Goal: Information Seeking & Learning: Learn about a topic

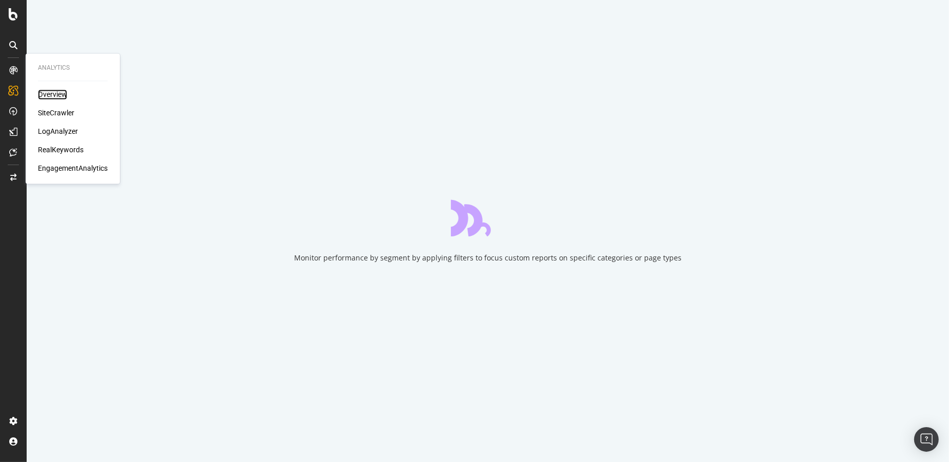
click at [43, 90] on div "Overview" at bounding box center [52, 95] width 29 height 10
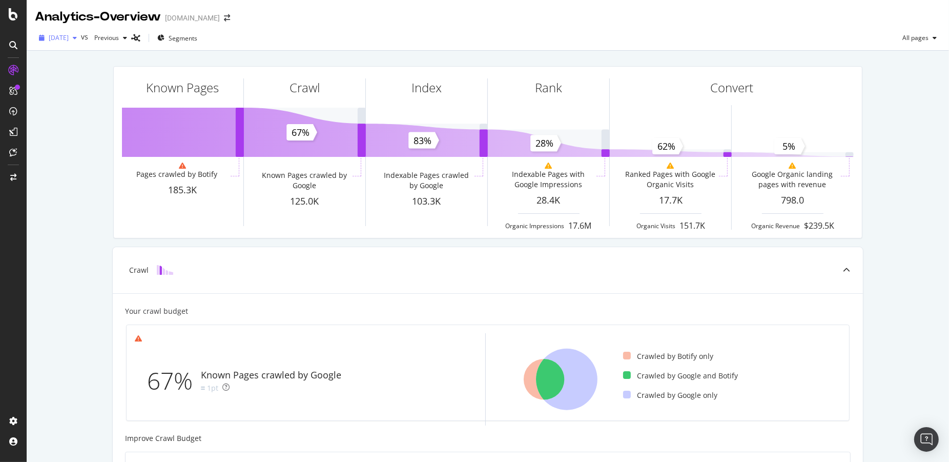
click at [69, 36] on span "[DATE]" at bounding box center [59, 37] width 20 height 9
click at [131, 33] on div "Previous" at bounding box center [110, 37] width 41 height 15
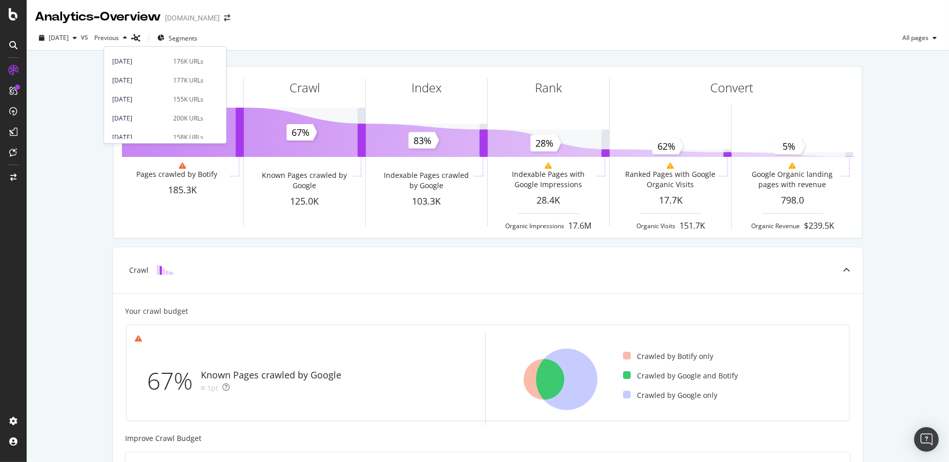
scroll to position [547, 0]
click at [135, 92] on div "2023 Nov. 19th" at bounding box center [139, 94] width 55 height 9
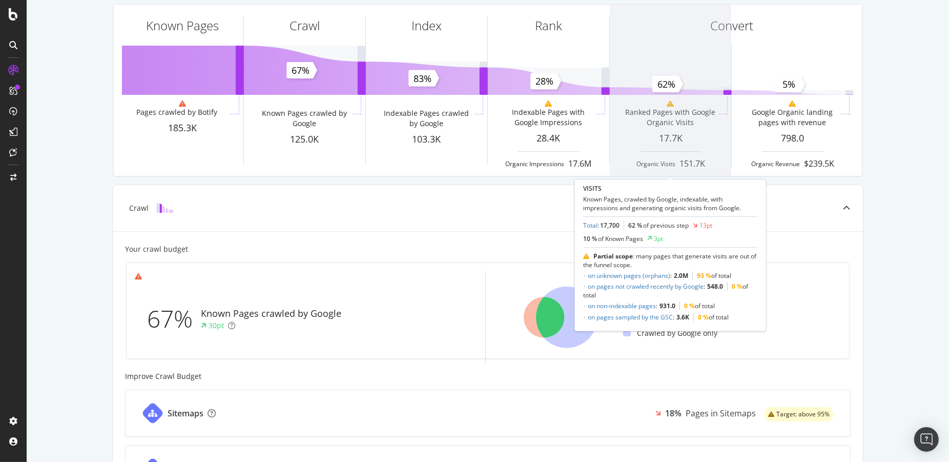
scroll to position [116, 0]
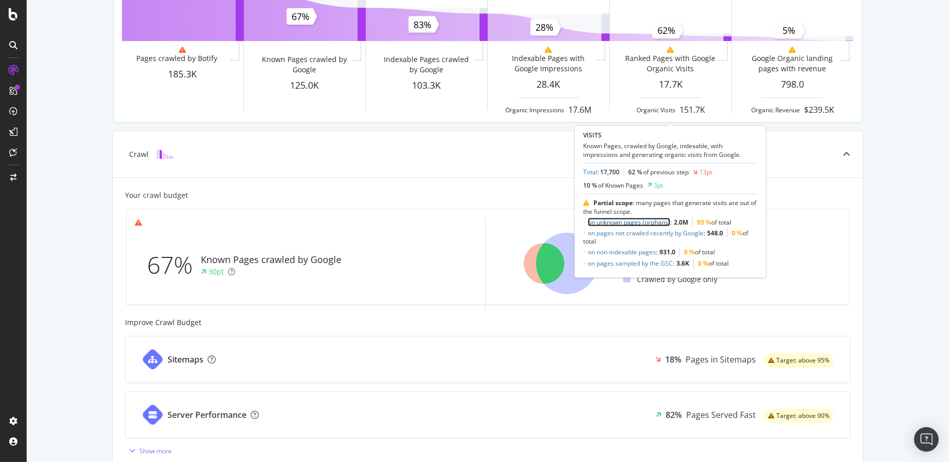
click at [635, 221] on link "on unknown pages (orphans)" at bounding box center [629, 222] width 83 height 9
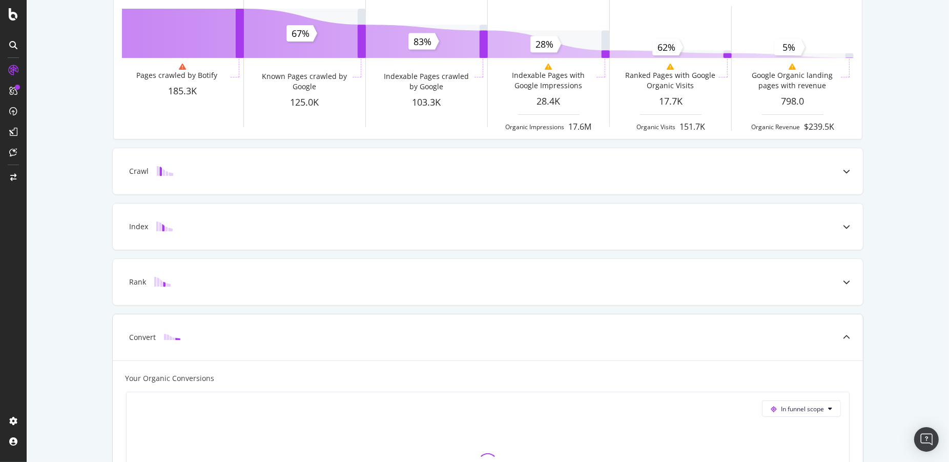
scroll to position [0, 0]
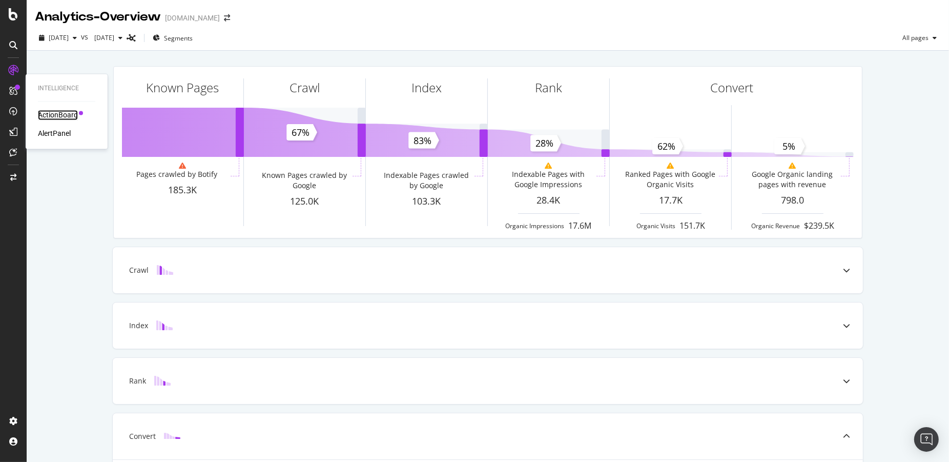
click at [57, 116] on div "ActionBoard" at bounding box center [58, 115] width 40 height 10
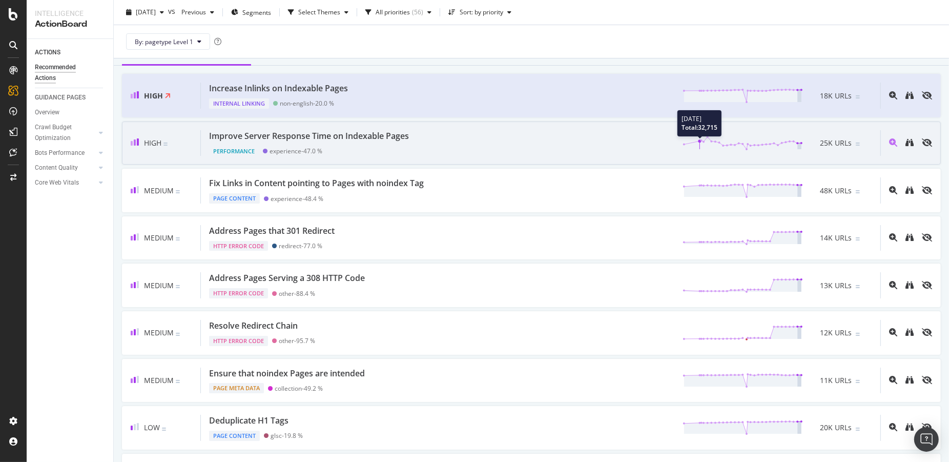
scroll to position [109, 0]
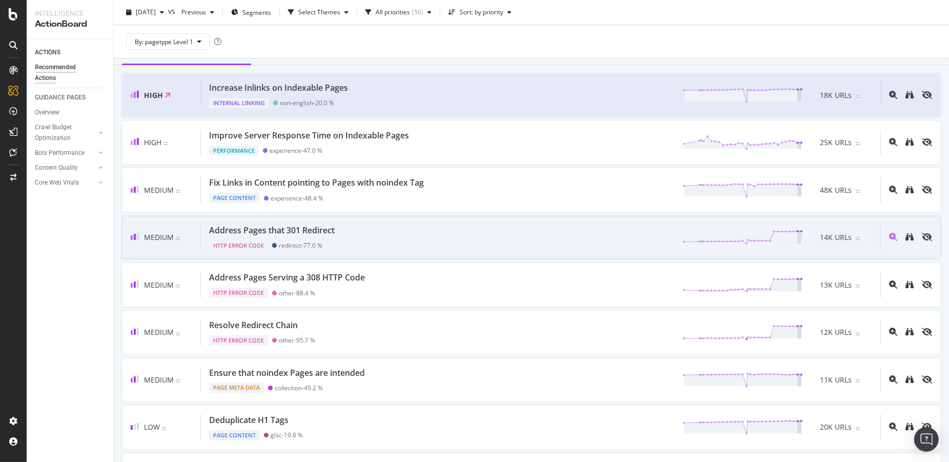
click at [916, 237] on div at bounding box center [907, 238] width 52 height 26
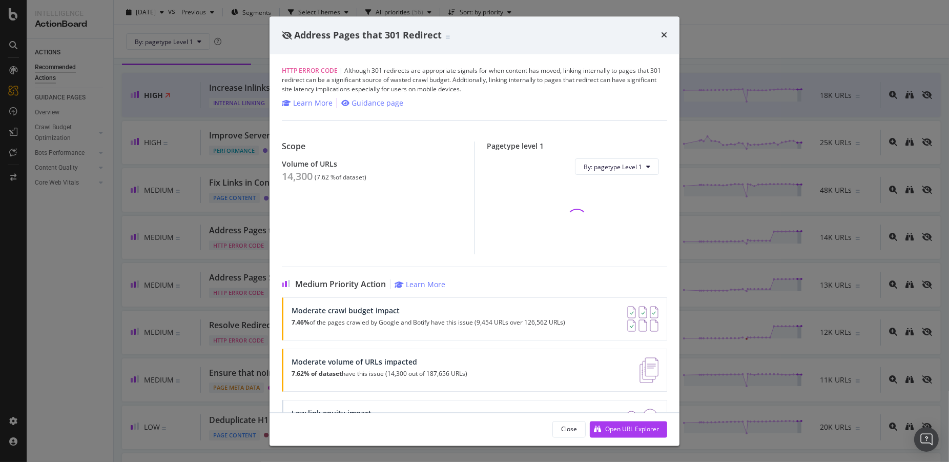
scroll to position [43, 0]
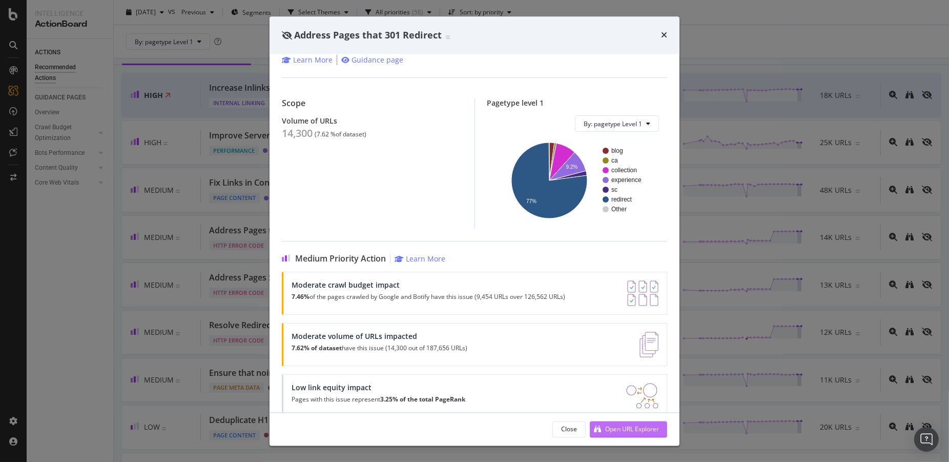
click at [621, 431] on div "Open URL Explorer" at bounding box center [632, 428] width 54 height 9
click at [664, 36] on icon "times" at bounding box center [664, 35] width 6 height 8
click at [664, 34] on div "By: pagetype Level 1" at bounding box center [531, 41] width 819 height 33
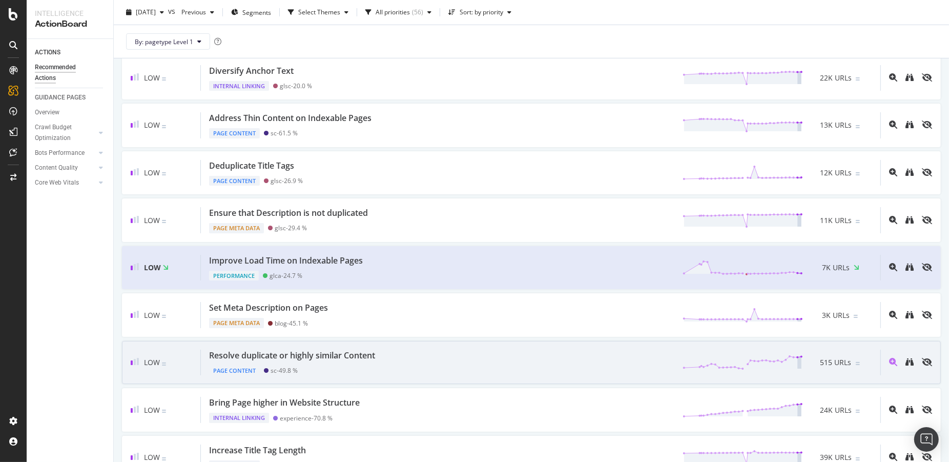
scroll to position [584, 0]
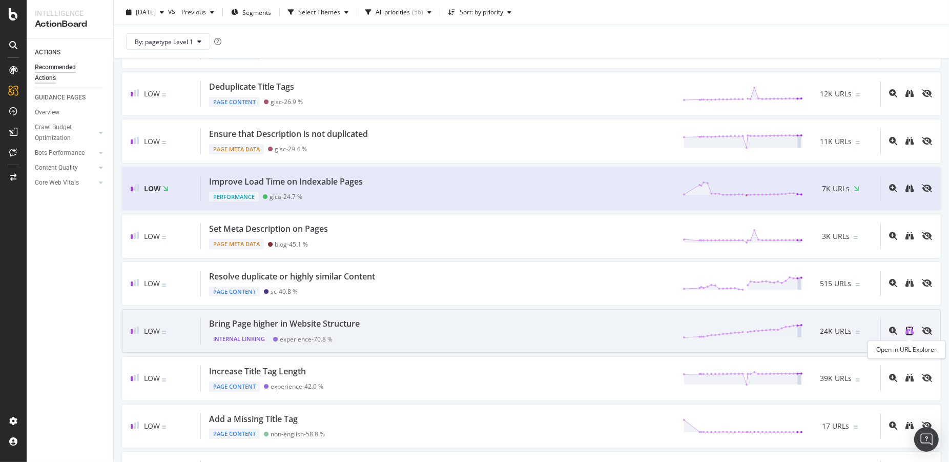
click at [911, 334] on icon "binoculars" at bounding box center [910, 331] width 8 height 8
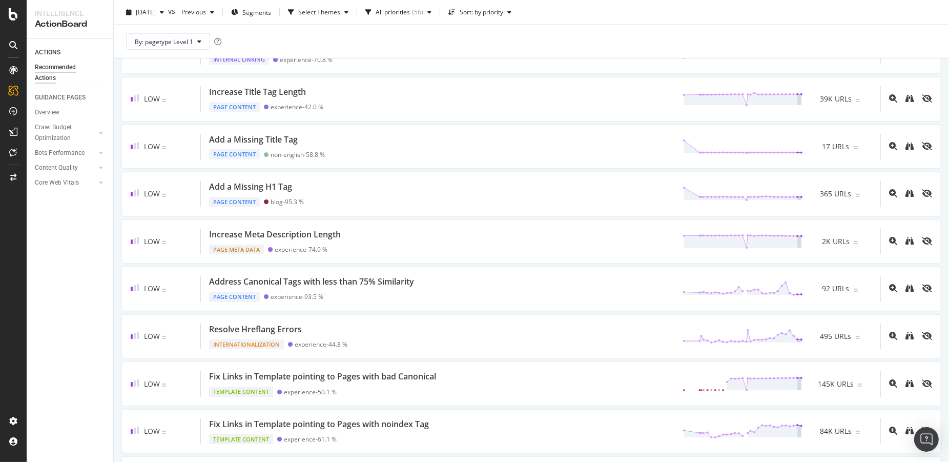
scroll to position [1014, 0]
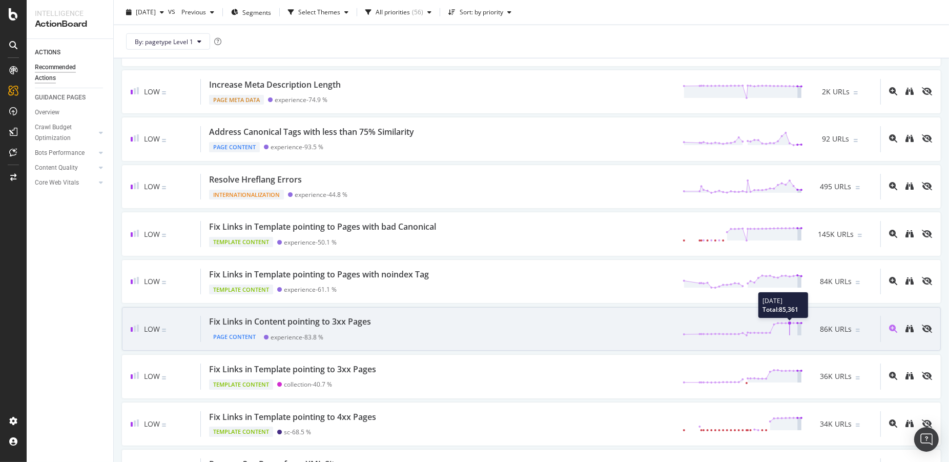
click at [787, 328] on polygon at bounding box center [740, 329] width 113 height 12
click at [908, 331] on icon "binoculars" at bounding box center [910, 329] width 8 height 8
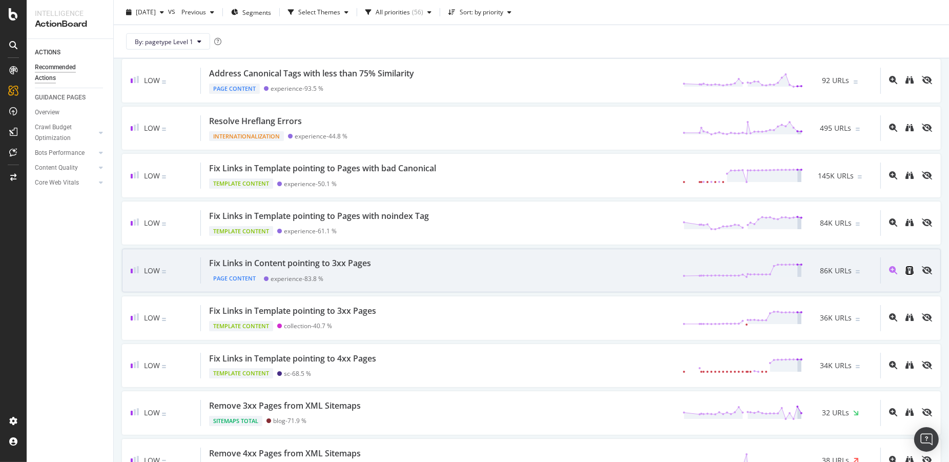
scroll to position [1074, 0]
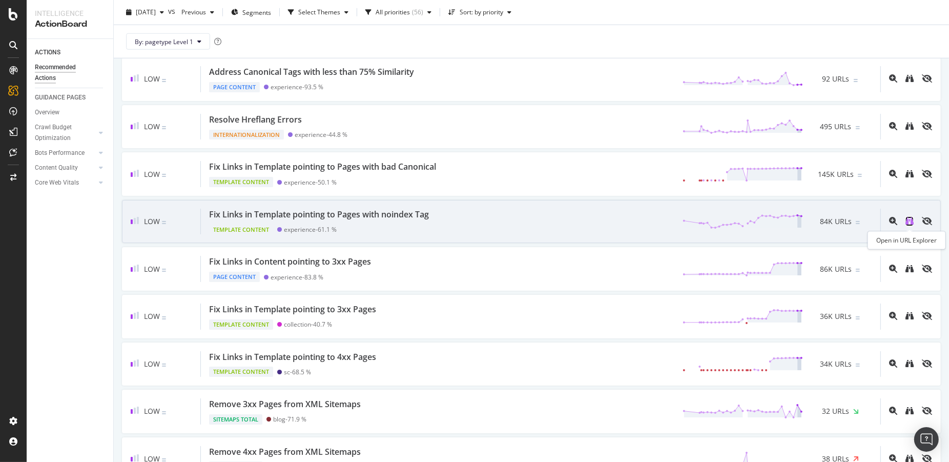
click at [910, 225] on icon "binoculars" at bounding box center [910, 221] width 8 height 8
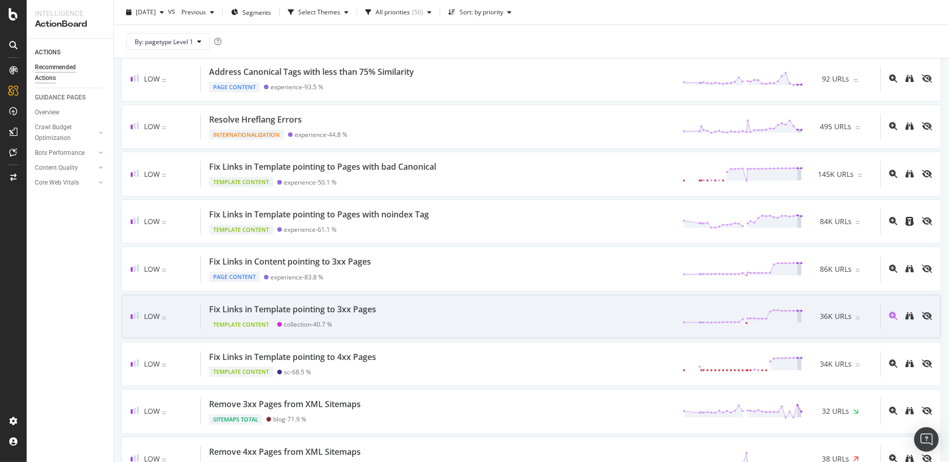
scroll to position [1176, 0]
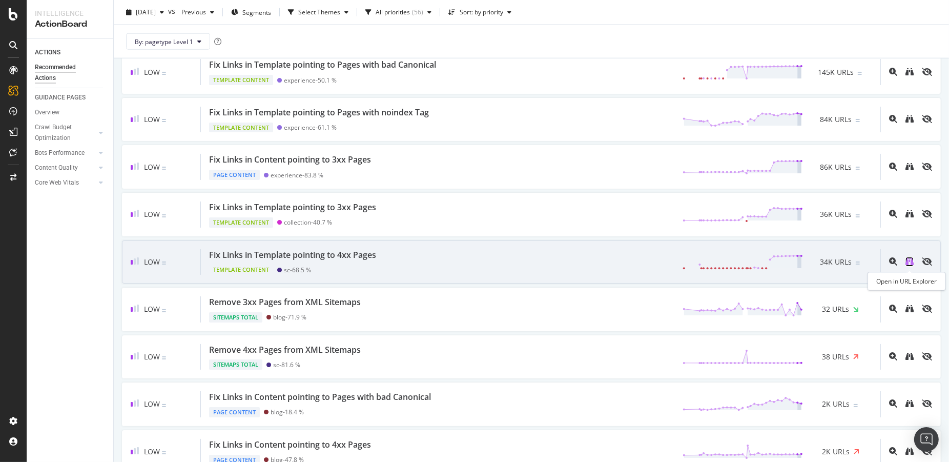
click at [909, 264] on icon "binoculars" at bounding box center [910, 261] width 8 height 8
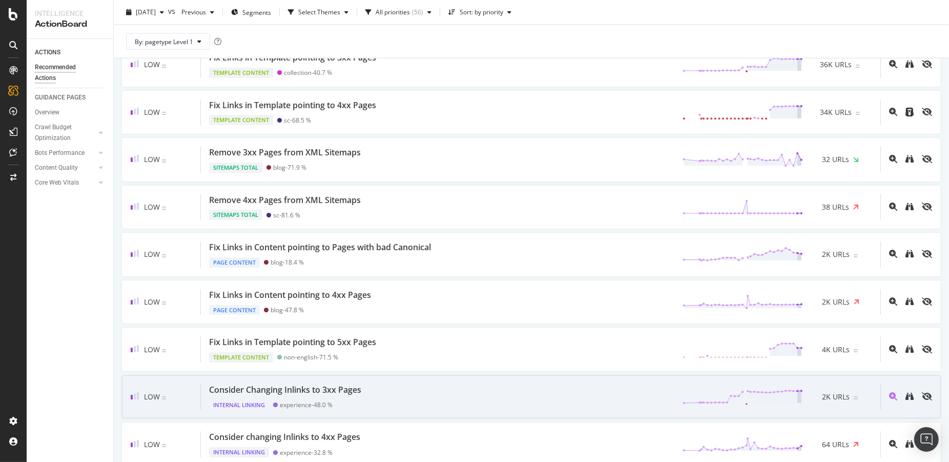
scroll to position [1414, 0]
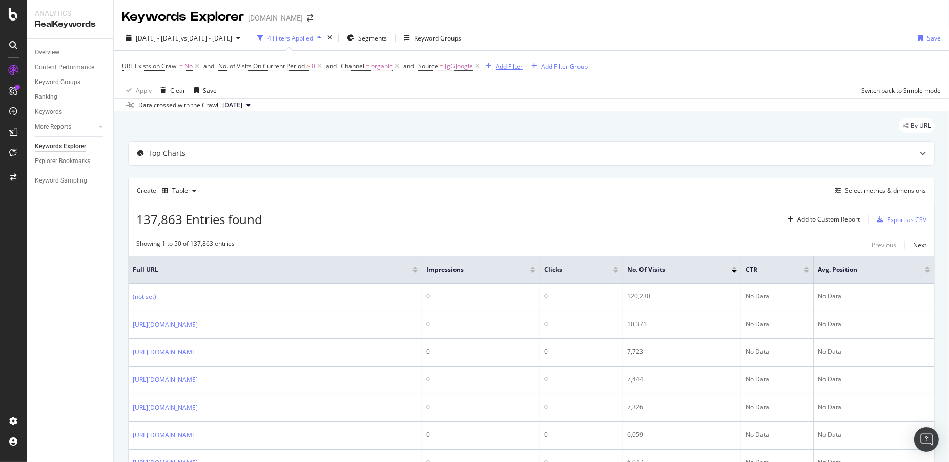
click at [502, 67] on div "Add Filter" at bounding box center [509, 66] width 27 height 9
type input "e"
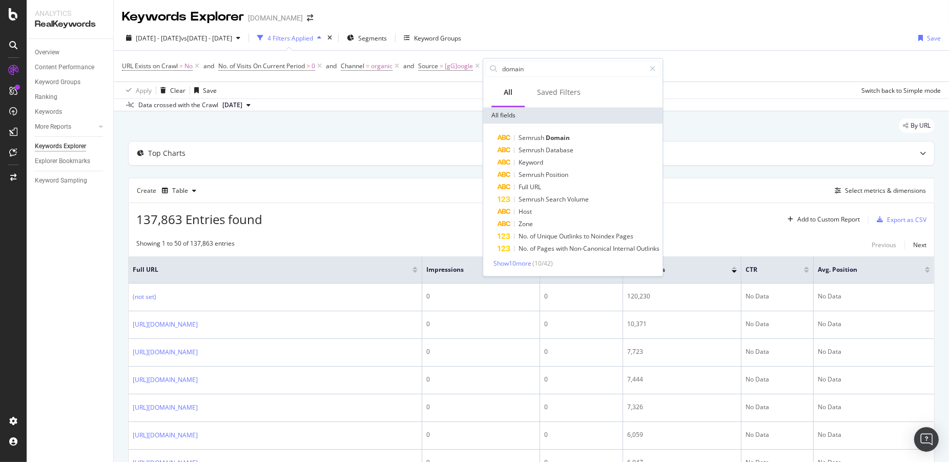
click at [504, 269] on div "Semrush Domain Semrush Database Keyword Semrush Position Full URL Semrush Searc…" at bounding box center [572, 200] width 179 height 152
click at [506, 264] on span "Show 10 more" at bounding box center [513, 263] width 38 height 9
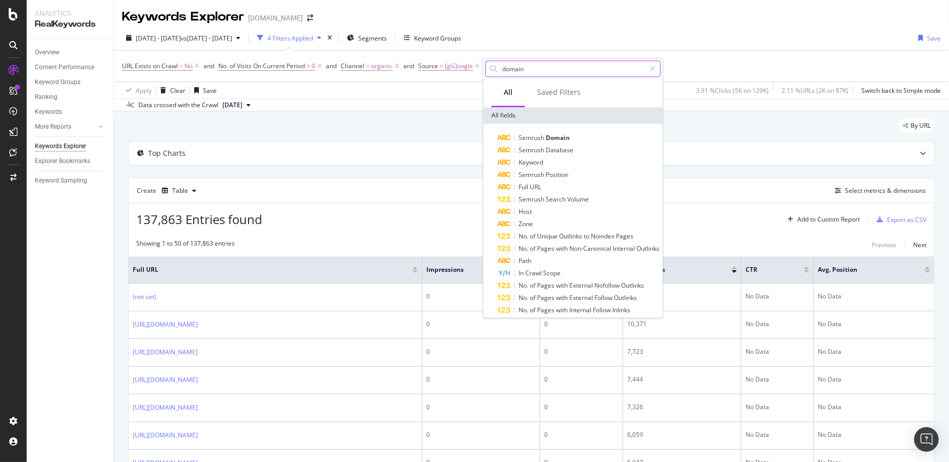
click at [512, 67] on input "domain" at bounding box center [573, 68] width 144 height 15
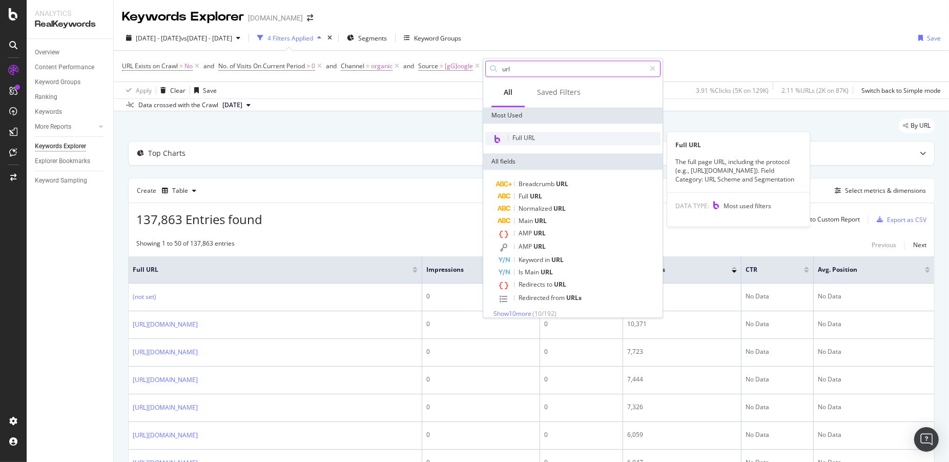
type input "url"
click at [520, 143] on div "Full URL" at bounding box center [572, 138] width 175 height 13
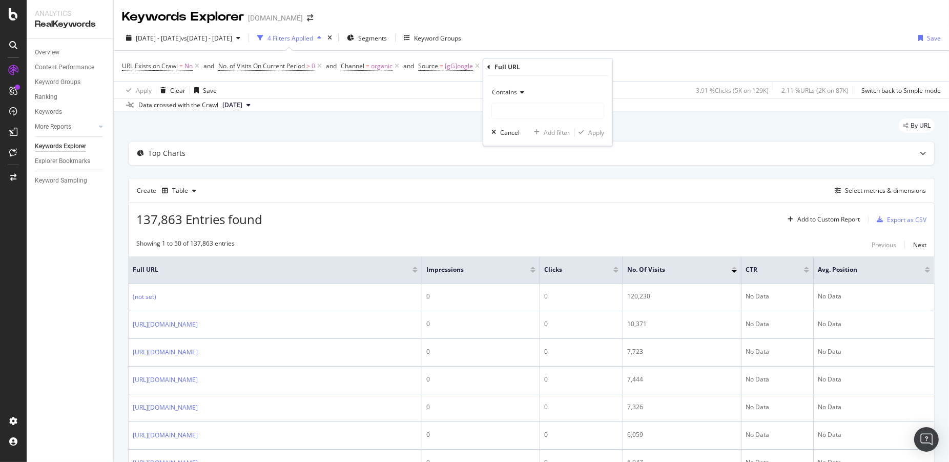
click at [509, 120] on div "Contains Cancel Add filter Apply" at bounding box center [547, 111] width 129 height 70
click at [507, 106] on input "text" at bounding box center [548, 111] width 112 height 16
type input "headout"
click at [587, 132] on div "button" at bounding box center [582, 132] width 14 height 6
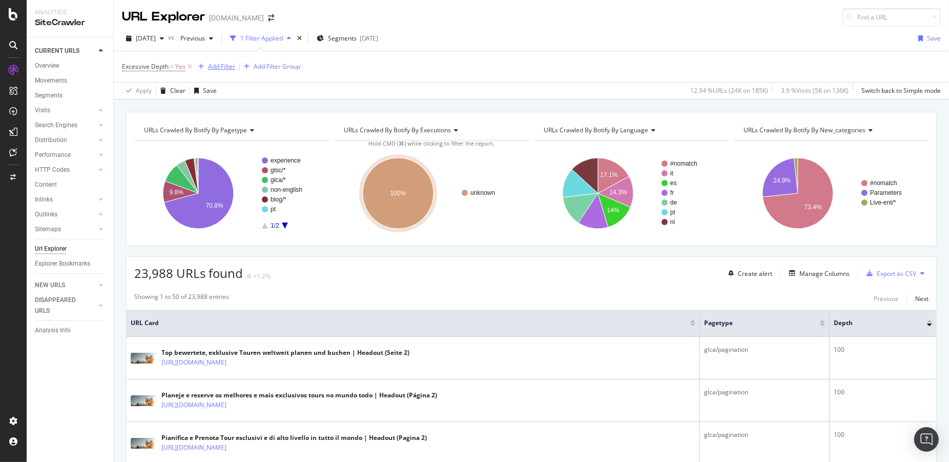
click at [223, 65] on div "Add Filter" at bounding box center [221, 66] width 27 height 9
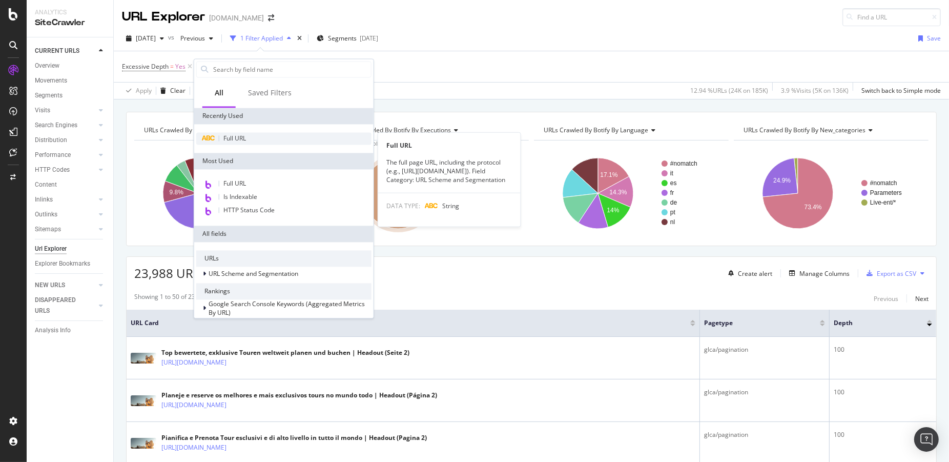
click at [237, 140] on span "Full URL" at bounding box center [235, 138] width 23 height 9
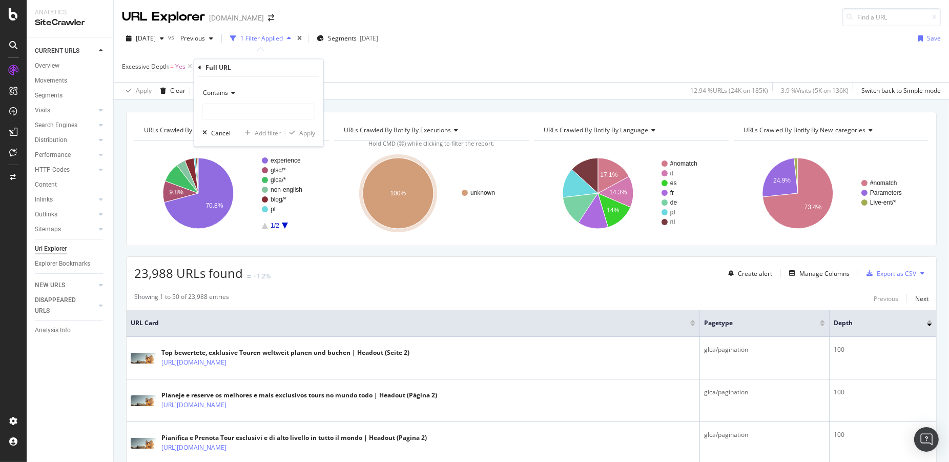
click at [233, 90] on icon at bounding box center [231, 93] width 7 height 6
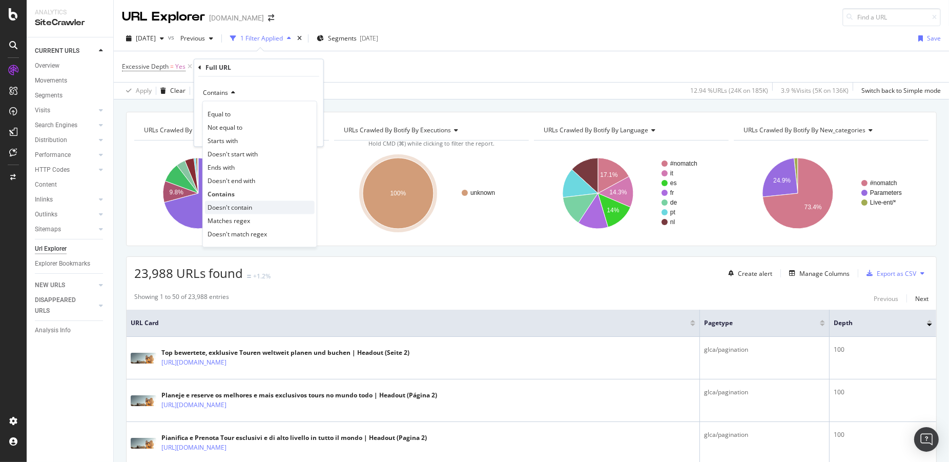
click at [230, 207] on span "Doesn't contain" at bounding box center [230, 207] width 45 height 9
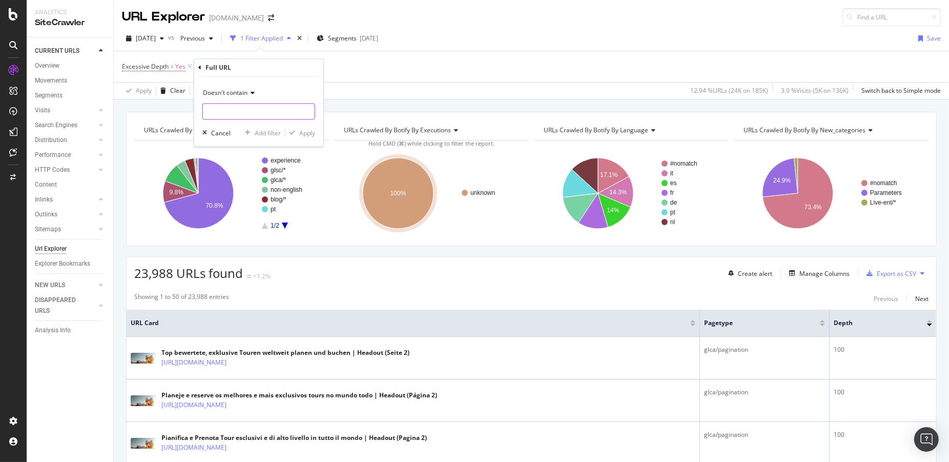
click at [225, 112] on input "text" at bounding box center [259, 112] width 112 height 16
type input "limit"
click at [310, 135] on div "Apply" at bounding box center [307, 133] width 16 height 9
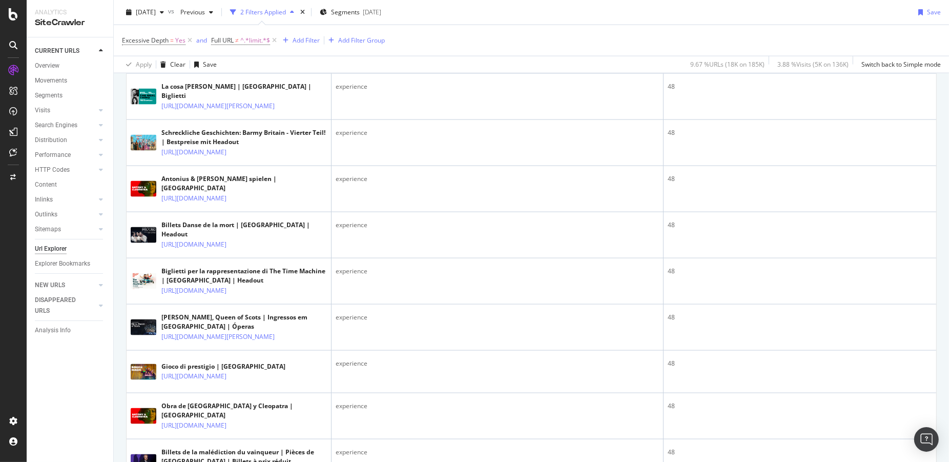
scroll to position [1689, 0]
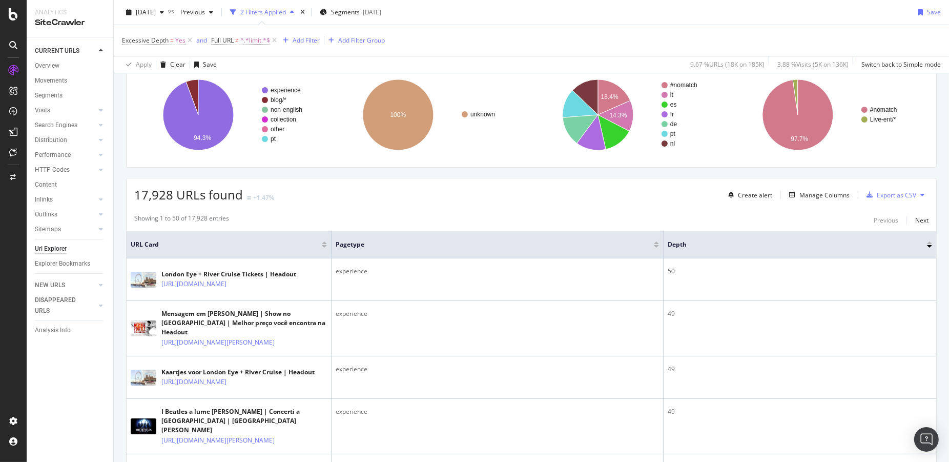
scroll to position [0, 0]
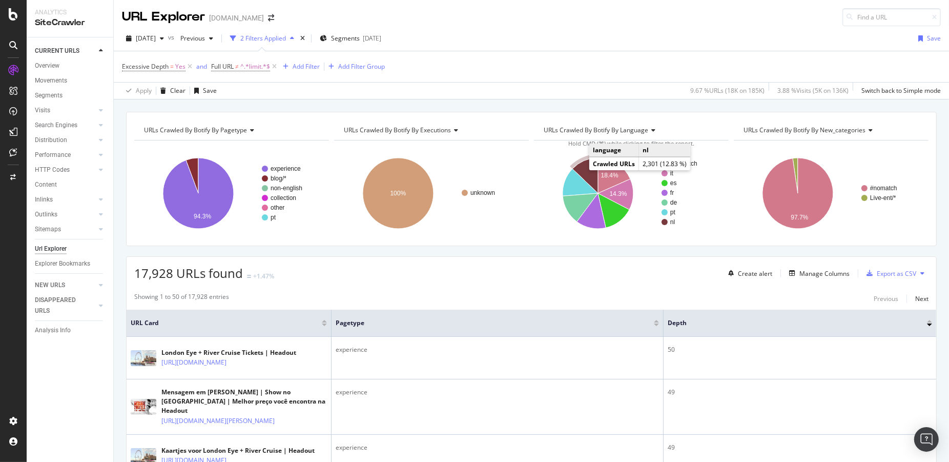
click at [584, 168] on icon "A chart." at bounding box center [586, 175] width 26 height 35
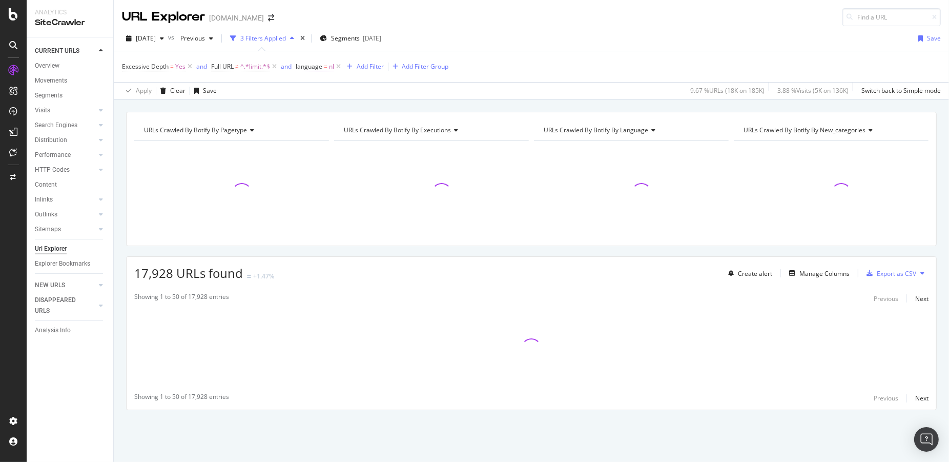
click at [324, 64] on span "=" at bounding box center [326, 66] width 4 height 9
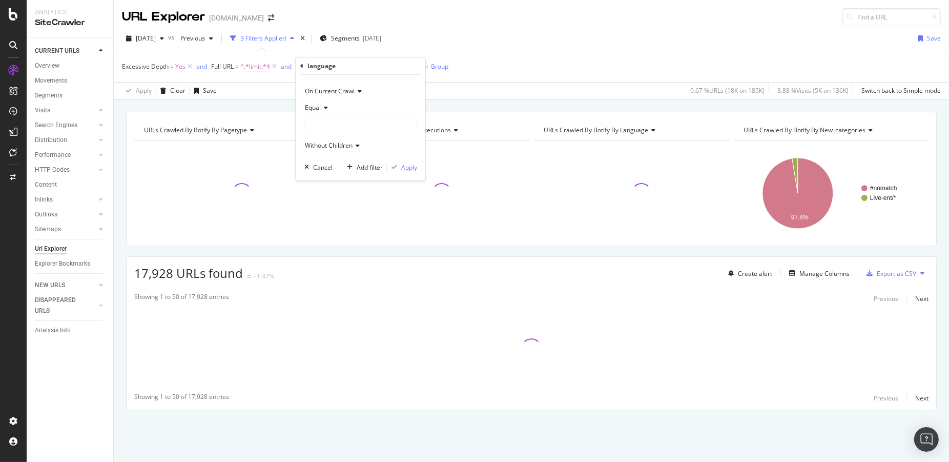
click at [329, 126] on div at bounding box center [361, 126] width 112 height 16
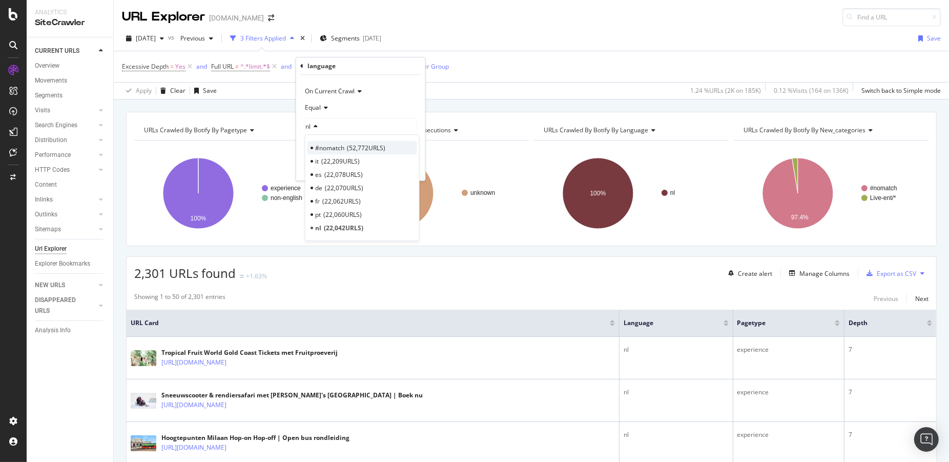
click at [338, 147] on span "#nomatch" at bounding box center [329, 148] width 29 height 9
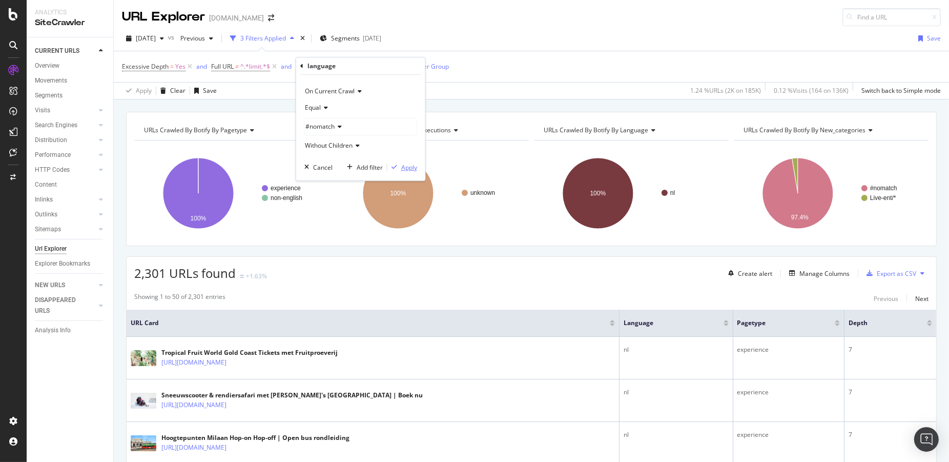
click at [399, 172] on button "Apply" at bounding box center [403, 167] width 30 height 10
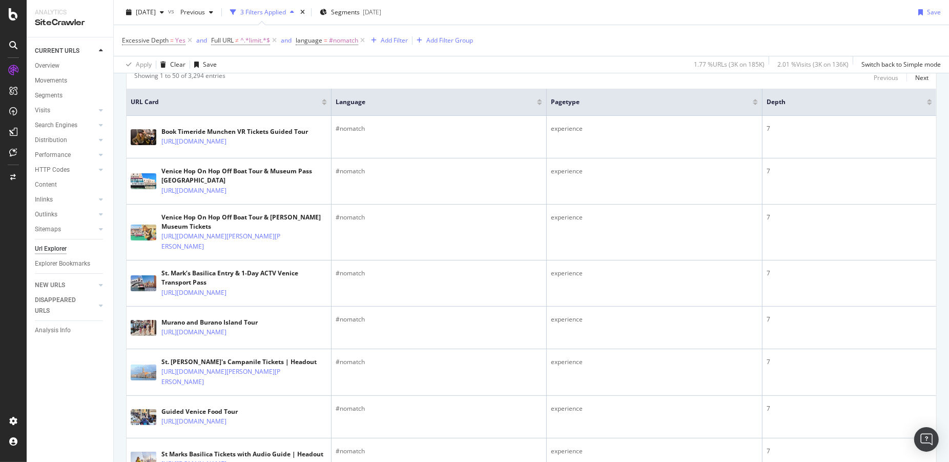
scroll to position [228, 0]
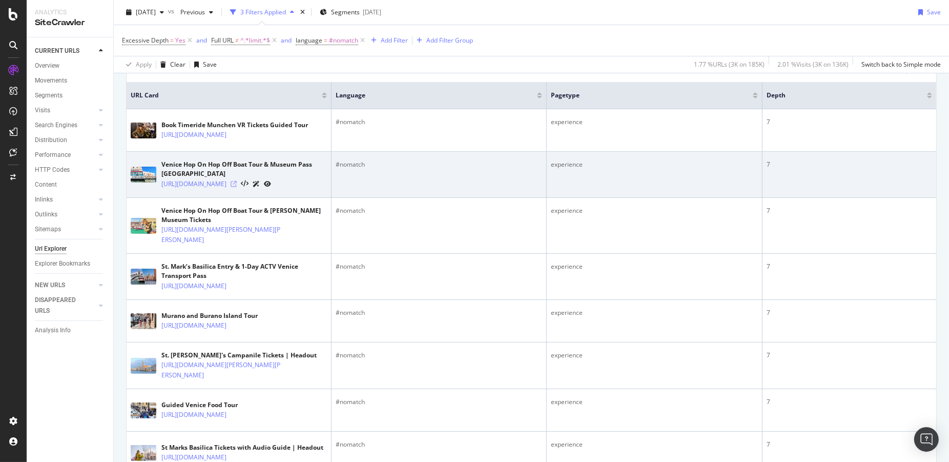
click at [237, 187] on icon at bounding box center [234, 184] width 6 height 6
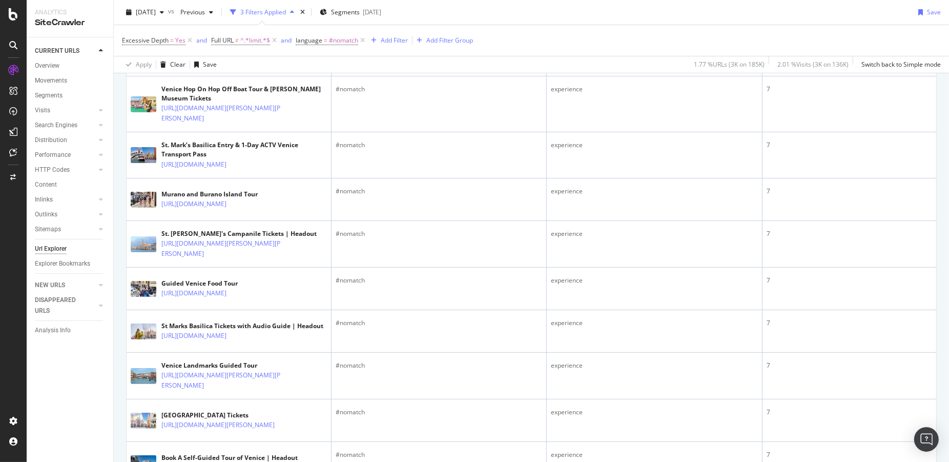
scroll to position [0, 0]
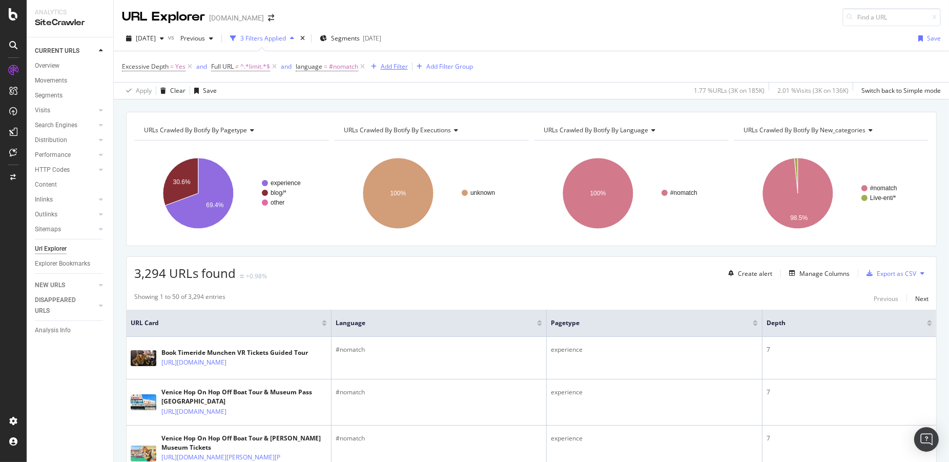
click at [390, 67] on div "Add Filter" at bounding box center [394, 66] width 27 height 9
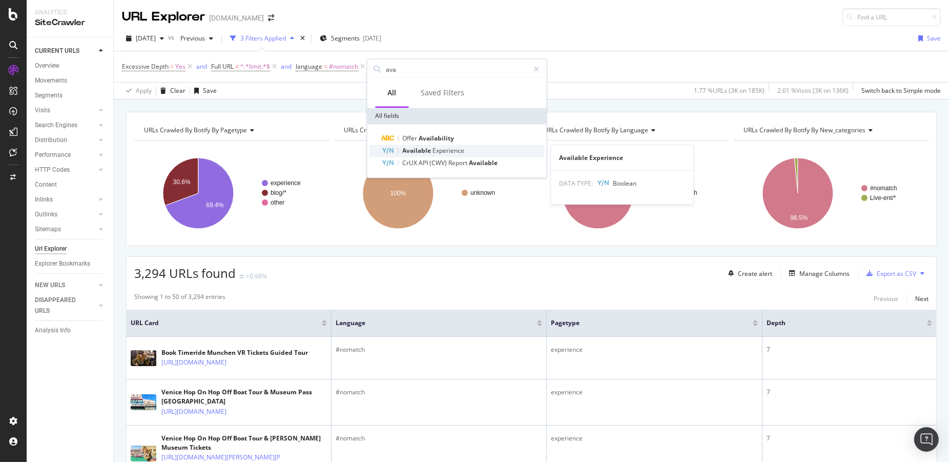
type input "ava"
click at [423, 148] on span "Available" at bounding box center [418, 150] width 30 height 9
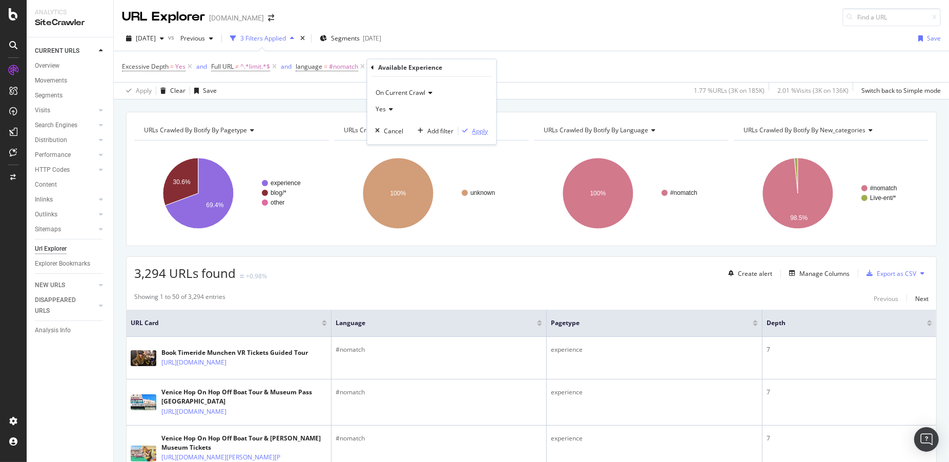
click at [473, 134] on div "Apply" at bounding box center [481, 131] width 16 height 9
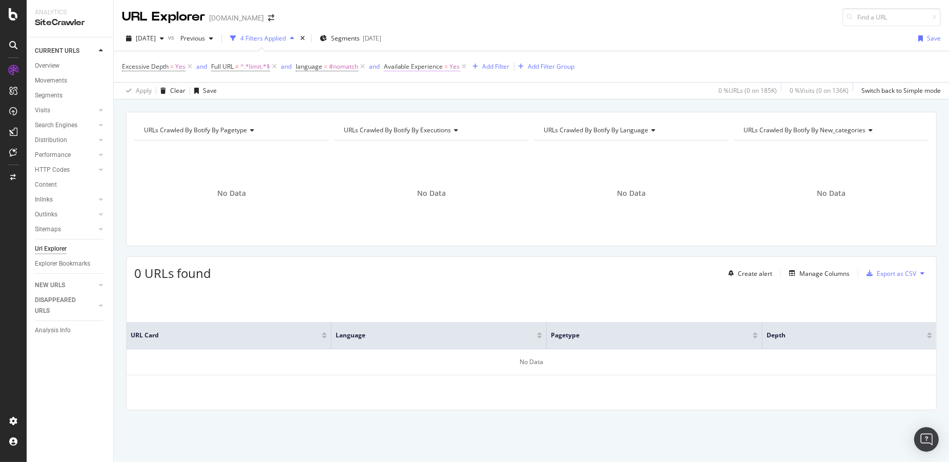
click at [401, 68] on span "Available Experience" at bounding box center [413, 66] width 59 height 9
click at [414, 107] on div "Yes" at bounding box center [449, 107] width 113 height 16
click at [409, 137] on div "No" at bounding box center [450, 141] width 110 height 13
click at [491, 134] on div "On Current Crawl No Cancel Add filter Apply" at bounding box center [448, 109] width 129 height 68
click at [491, 129] on div "Apply" at bounding box center [498, 129] width 16 height 9
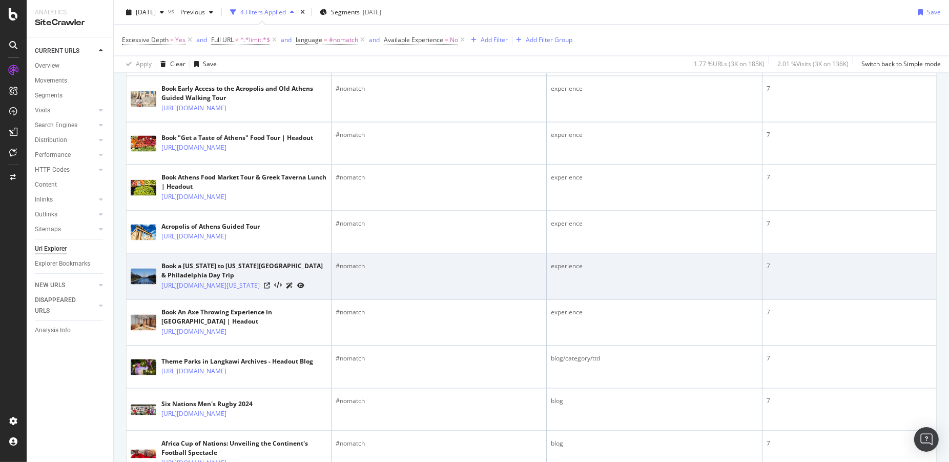
scroll to position [1831, 0]
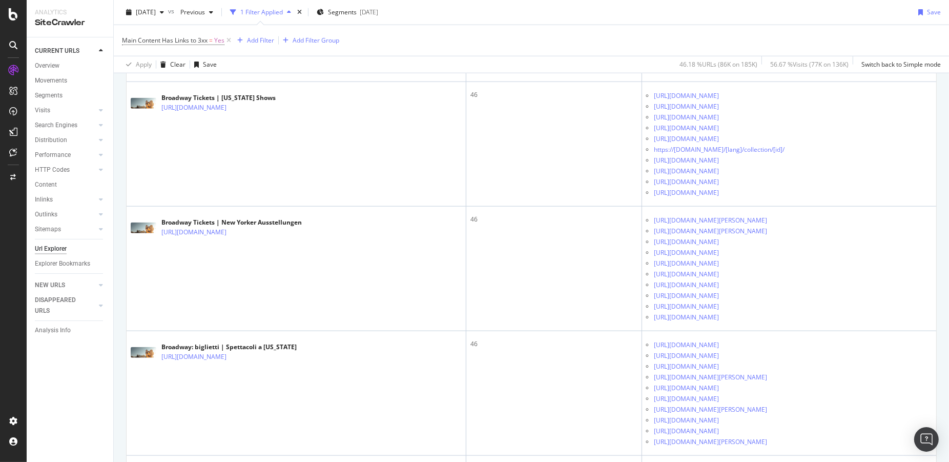
scroll to position [1247, 0]
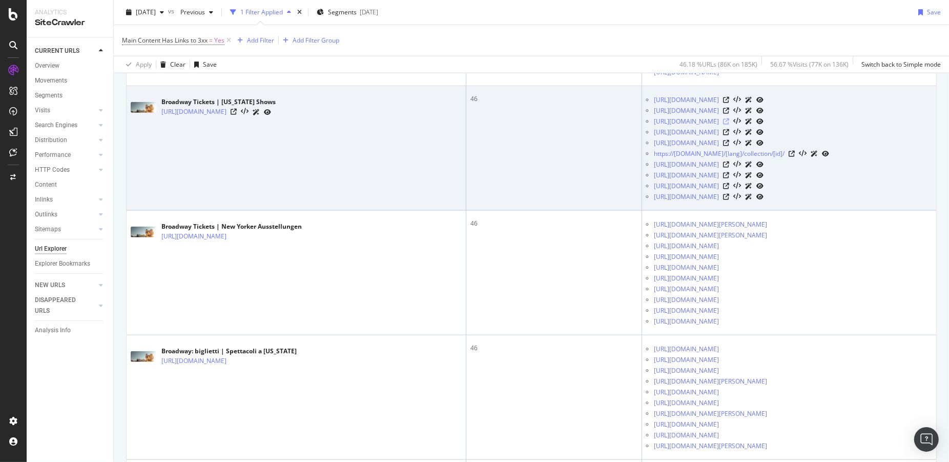
click at [730, 125] on icon at bounding box center [726, 121] width 6 height 6
drag, startPoint x: 623, startPoint y: 249, endPoint x: 817, endPoint y: 251, distance: 193.3
click at [817, 202] on ul "[URL][DOMAIN_NAME] [URL][DOMAIN_NAME] [URL][DOMAIN_NAME] [URL][DOMAIN_NAME] [UR…" at bounding box center [789, 148] width 286 height 108
copy div "[URL][DOMAIN_NAME]"
click at [158, 120] on div "Broadway Tickets | [US_STATE] Shows [URL][DOMAIN_NAME]" at bounding box center [296, 107] width 331 height 26
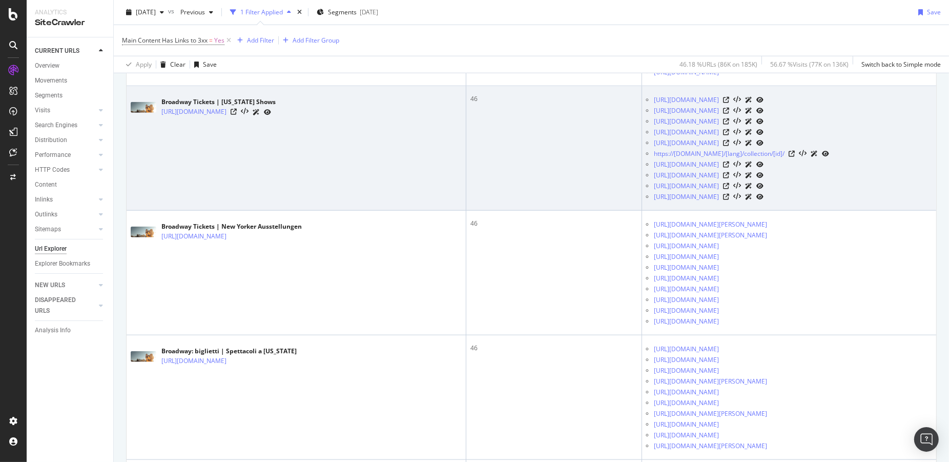
drag, startPoint x: 158, startPoint y: 239, endPoint x: 306, endPoint y: 238, distance: 147.1
click at [306, 120] on div "Broadway Tickets | [US_STATE] Shows [URL][DOMAIN_NAME]" at bounding box center [296, 107] width 331 height 26
copy link "[URL][DOMAIN_NAME]"
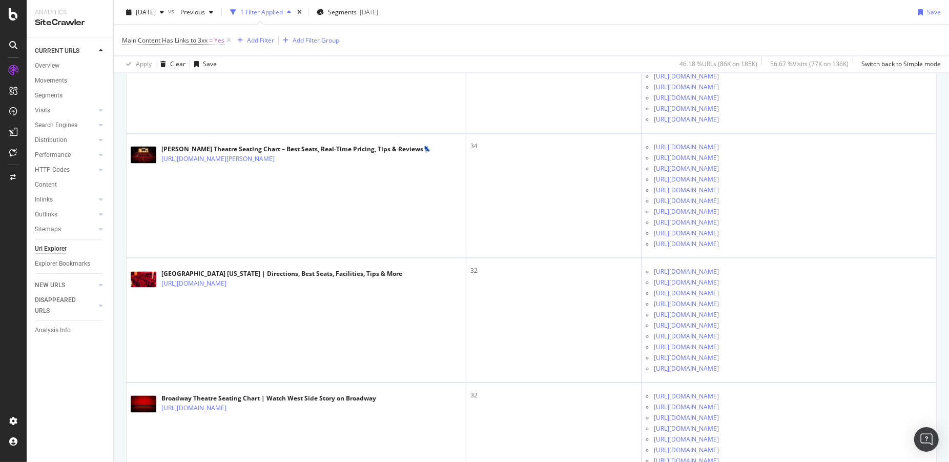
scroll to position [2075, 0]
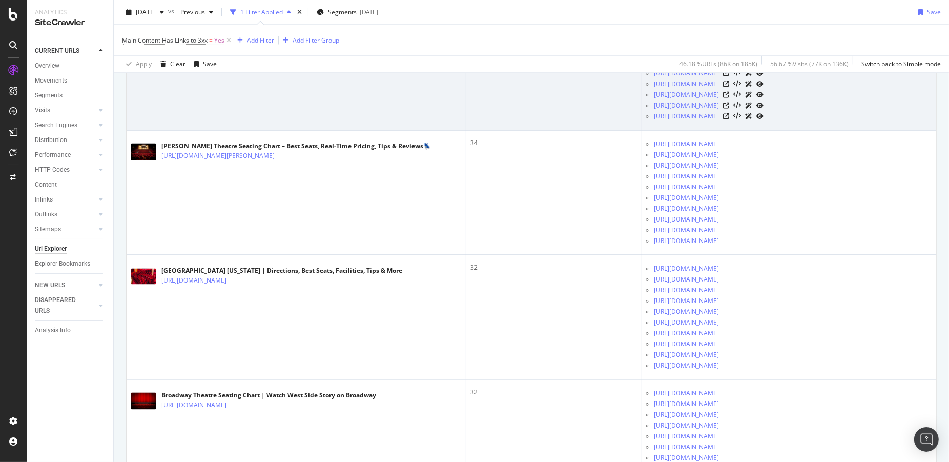
click at [719, 25] on link "[URL][DOMAIN_NAME]" at bounding box center [686, 20] width 65 height 10
drag, startPoint x: 622, startPoint y: 264, endPoint x: 843, endPoint y: 274, distance: 220.7
click at [843, 131] on td "[URL][DOMAIN_NAME] [URL][DOMAIN_NAME] [URL][DOMAIN_NAME] [URL][DOMAIN_NAME] [UR…" at bounding box center [789, 68] width 294 height 125
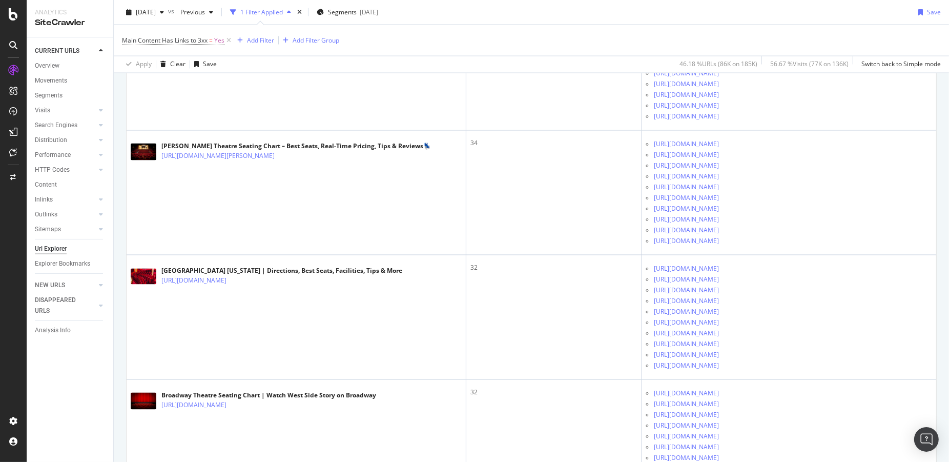
copy link "[URL][DOMAIN_NAME]"
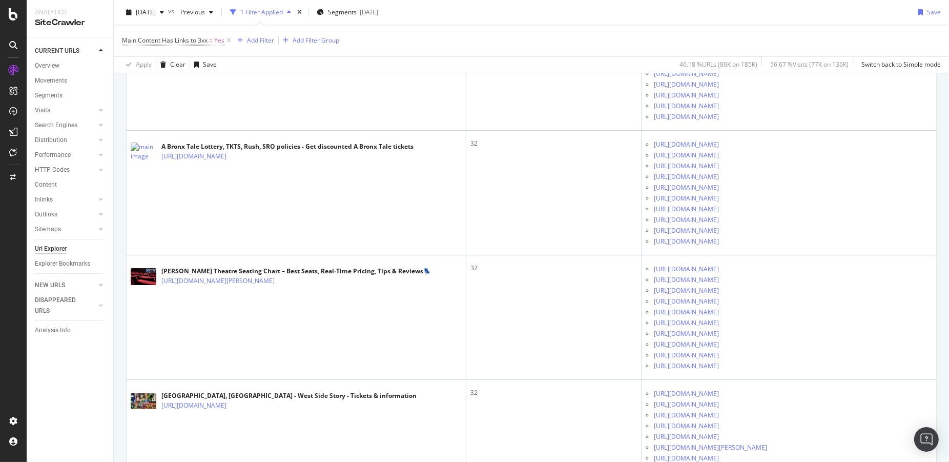
scroll to position [2451, 0]
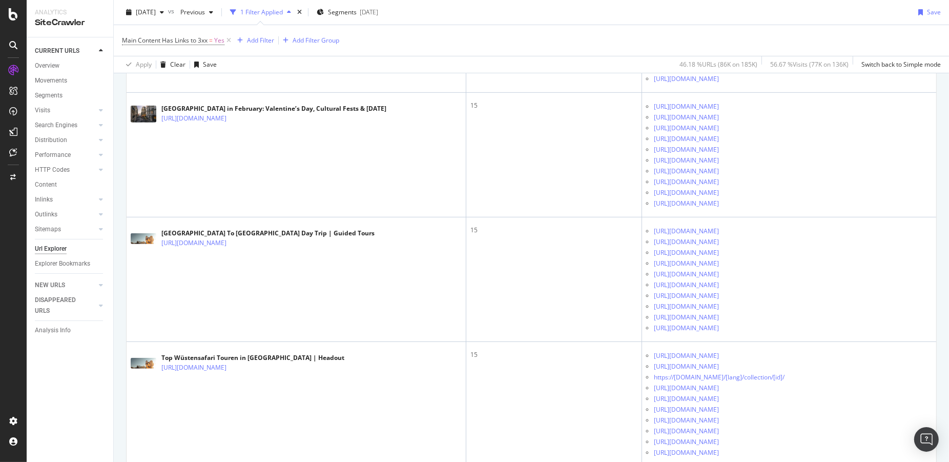
scroll to position [4723, 0]
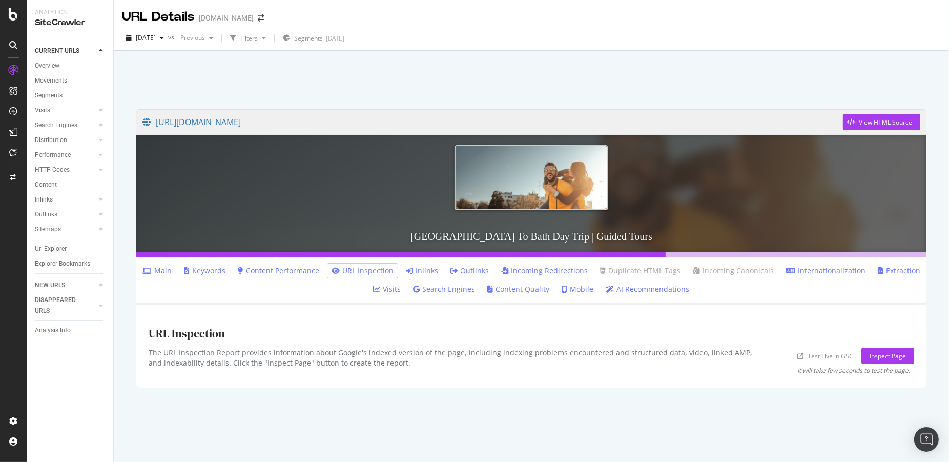
click at [469, 272] on link "Outlinks" at bounding box center [470, 271] width 38 height 10
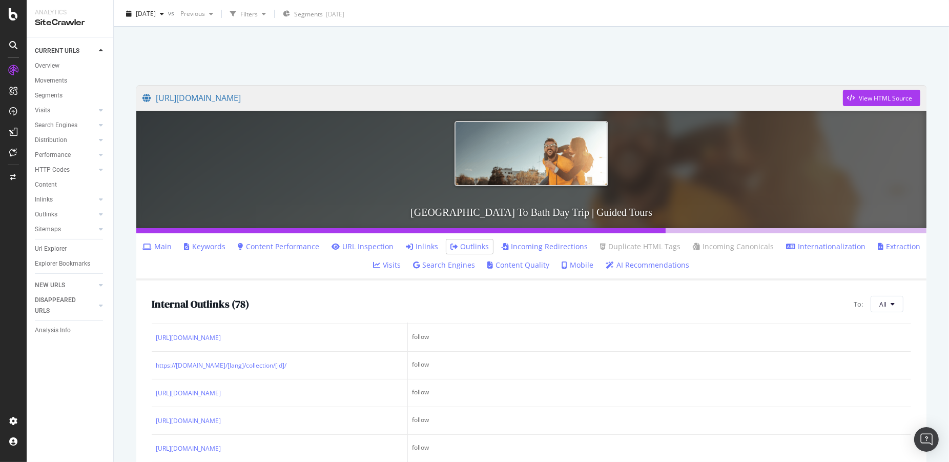
scroll to position [26, 0]
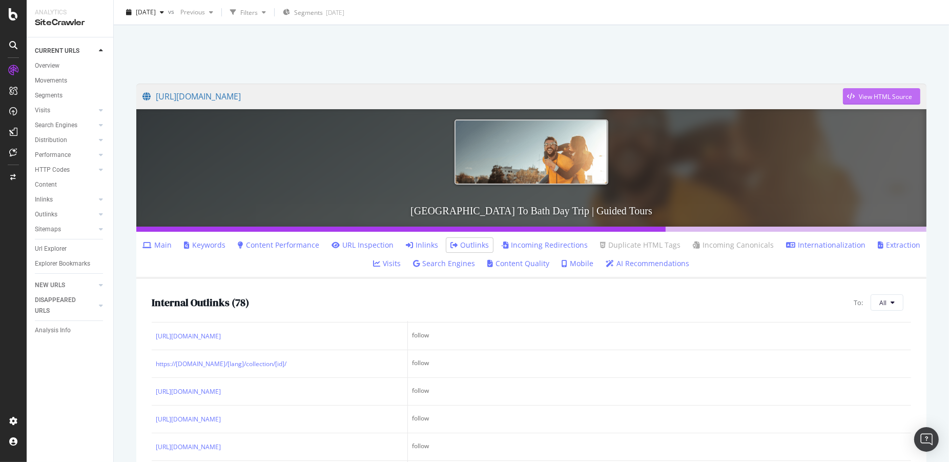
click at [877, 93] on div "View HTML Source" at bounding box center [885, 96] width 53 height 9
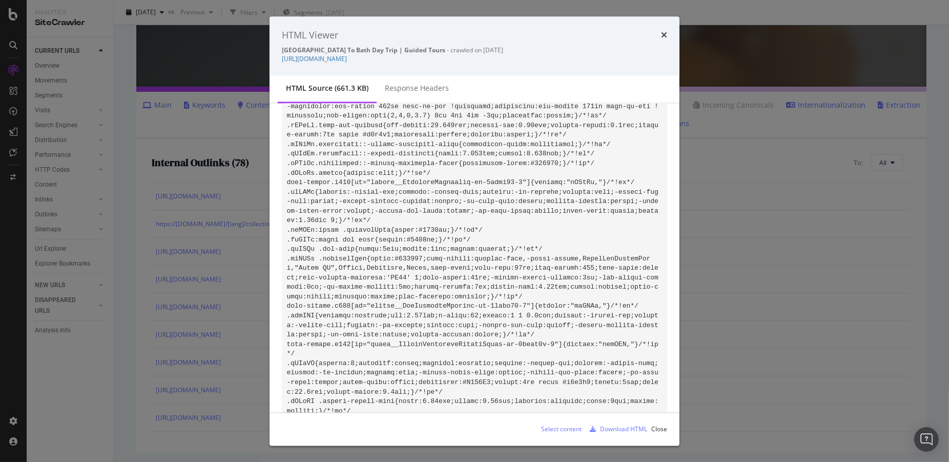
scroll to position [7512, 0]
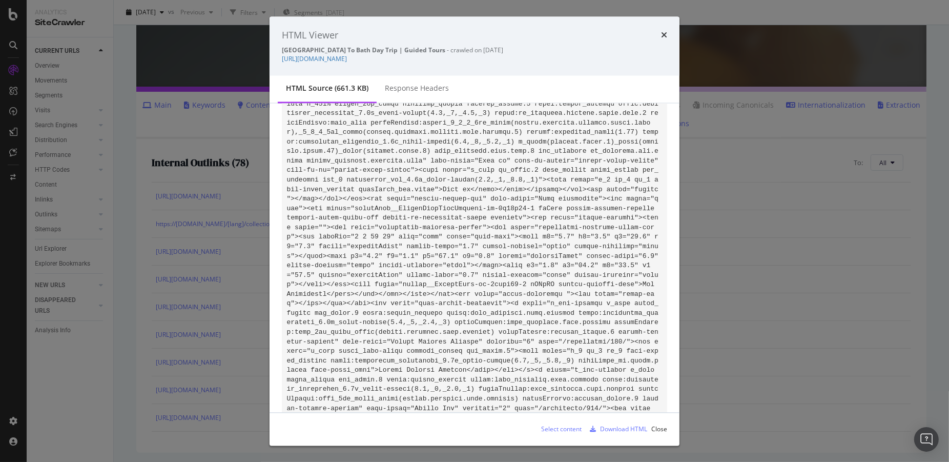
scroll to position [20735, 0]
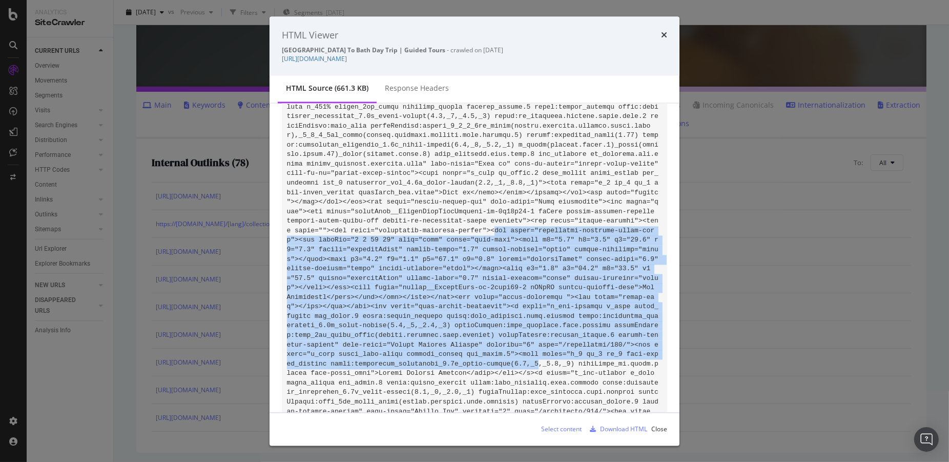
drag, startPoint x: 496, startPoint y: 243, endPoint x: 541, endPoint y: 382, distance: 146.7
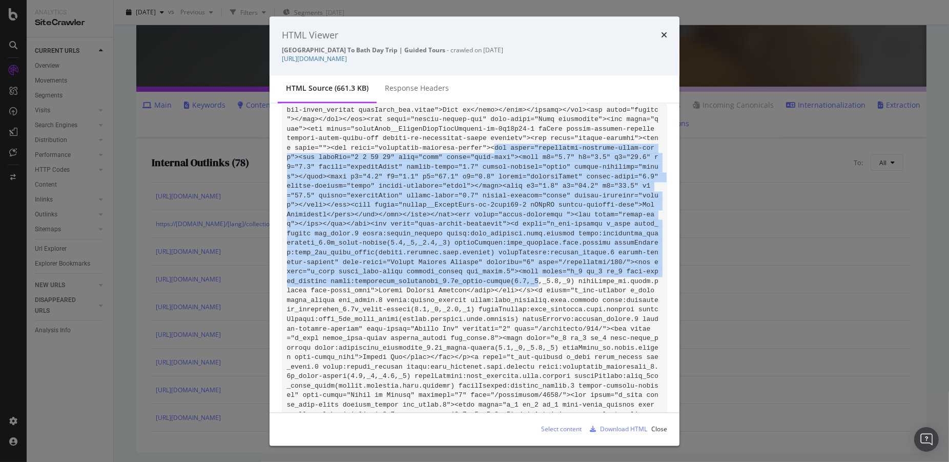
scroll to position [20821, 0]
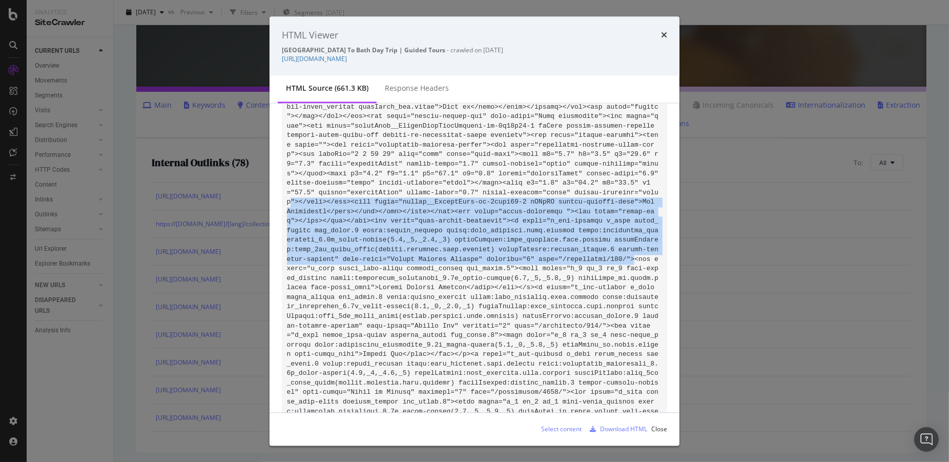
drag, startPoint x: 636, startPoint y: 273, endPoint x: 289, endPoint y: 217, distance: 351.5
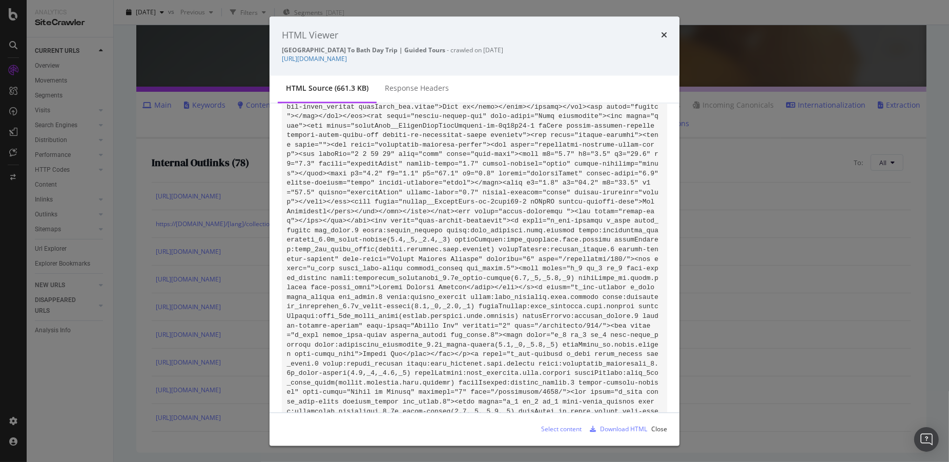
drag, startPoint x: 403, startPoint y: 217, endPoint x: 634, endPoint y: 215, distance: 230.2
copy code "header__StyledSpan-sc-1qdxw14-2 dYBvLT header-element-text"
